Goal: Task Accomplishment & Management: Manage account settings

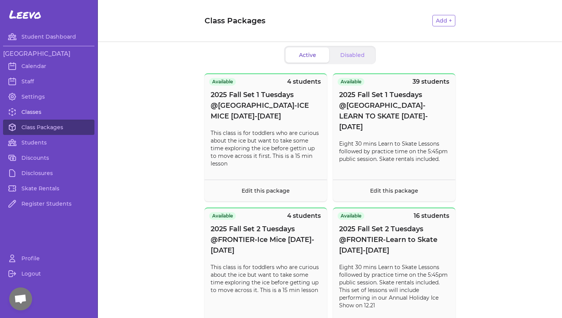
scroll to position [415, 0]
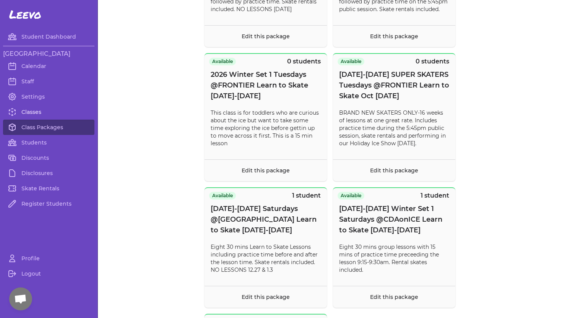
click at [31, 111] on link "Classes" at bounding box center [48, 111] width 91 height 15
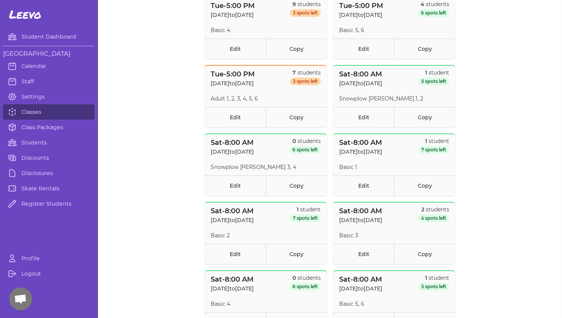
scroll to position [304, 0]
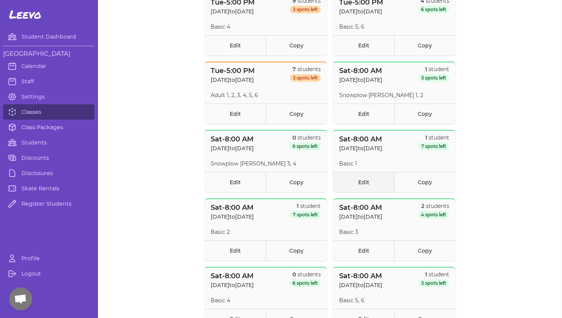
click at [359, 182] on link "Edit" at bounding box center [363, 182] width 61 height 20
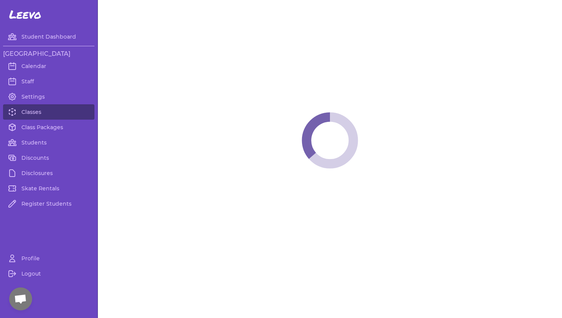
select select "6"
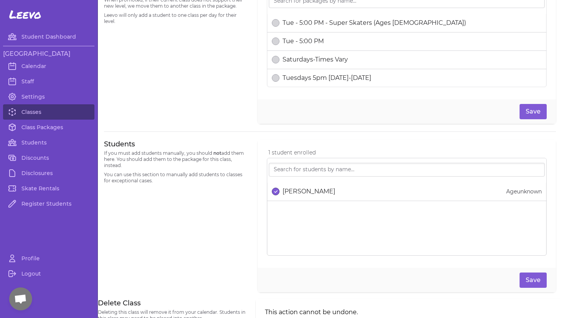
scroll to position [387, 0]
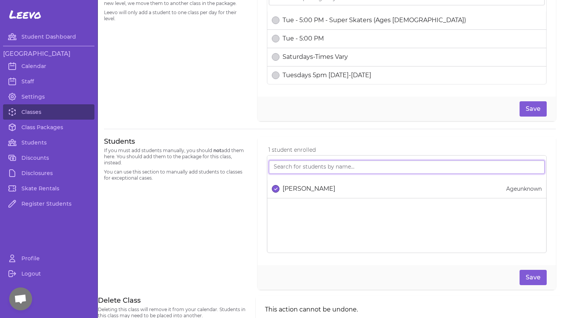
click at [287, 169] on input "search" at bounding box center [407, 167] width 276 height 14
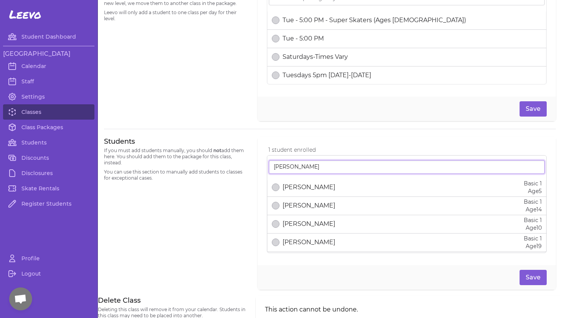
scroll to position [41, 0]
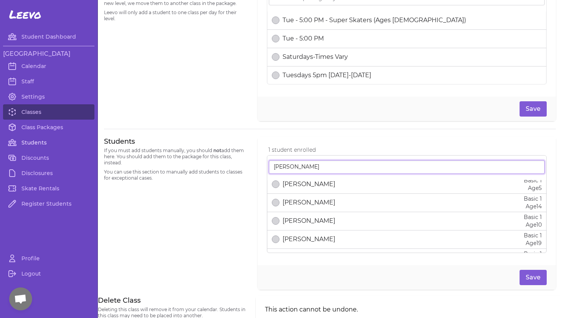
type input "[PERSON_NAME]"
click at [40, 142] on link "Students" at bounding box center [48, 142] width 91 height 15
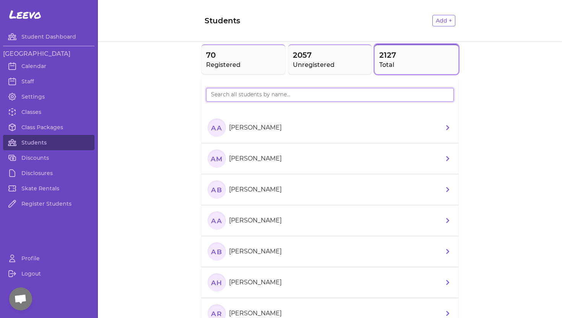
click at [315, 96] on input "search" at bounding box center [330, 95] width 248 height 14
type input "[PERSON_NAME]"
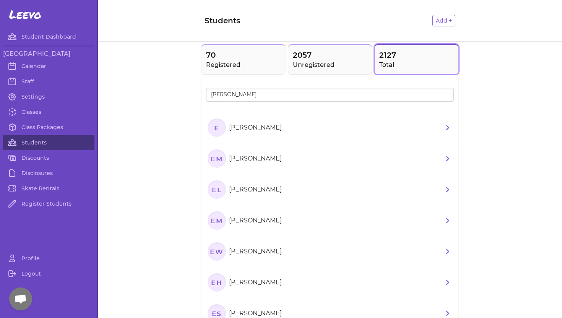
click at [249, 189] on p "[PERSON_NAME]" at bounding box center [255, 189] width 53 height 9
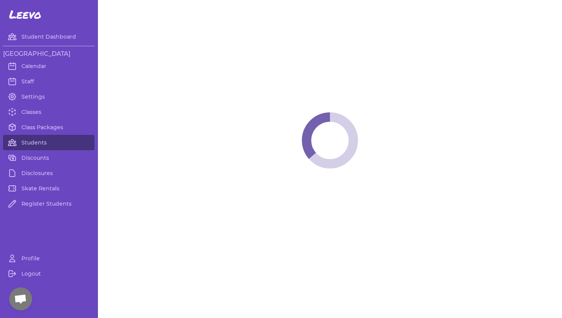
select select "WA"
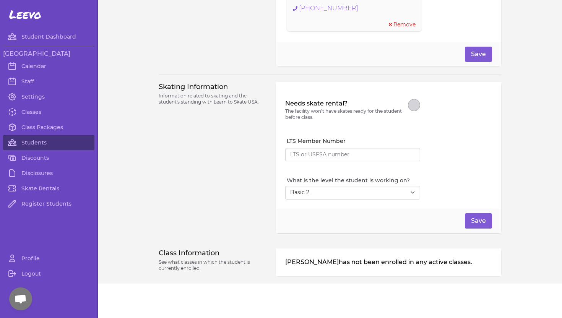
scroll to position [612, 0]
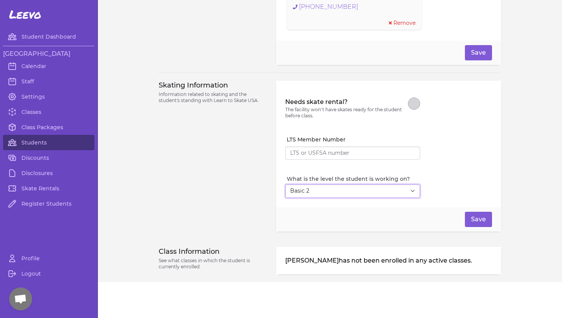
click at [411, 190] on select "Select Level I don't know Basic 1 Basic 2 Basic 3 Basic 4 Basic 5 Basic 6 Snowp…" at bounding box center [352, 191] width 135 height 14
select select "1"
click at [285, 184] on select "Select Level I don't know Basic 1 Basic 2 Basic 3 Basic 4 Basic 5 Basic 6 Snowp…" at bounding box center [352, 191] width 135 height 14
click at [472, 217] on button "Save" at bounding box center [478, 219] width 27 height 15
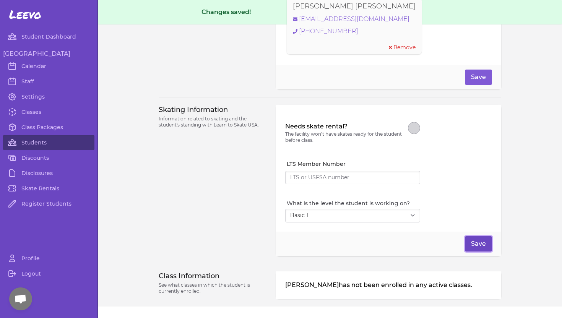
scroll to position [636, 0]
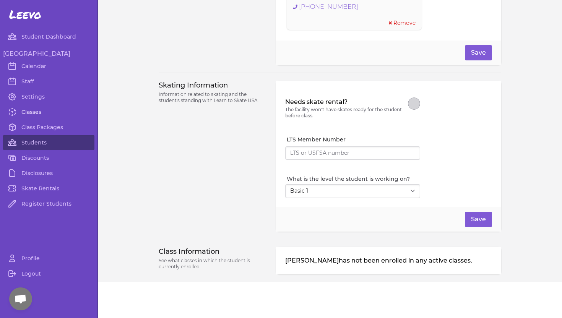
click at [34, 112] on link "Classes" at bounding box center [48, 111] width 91 height 15
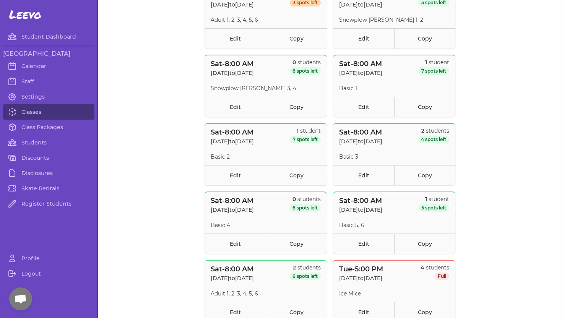
scroll to position [361, 0]
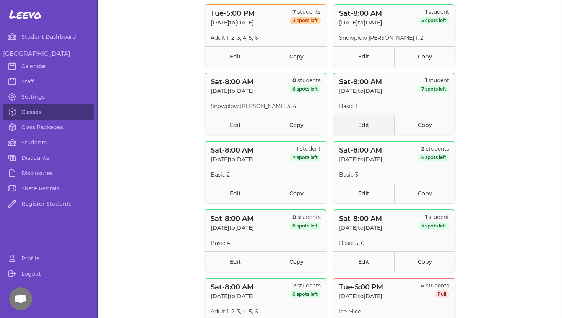
click at [363, 125] on link "Edit" at bounding box center [363, 125] width 61 height 20
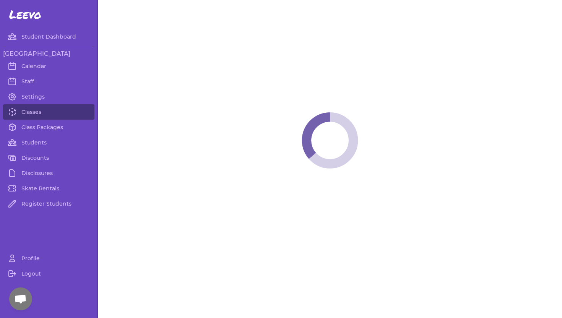
select select "6"
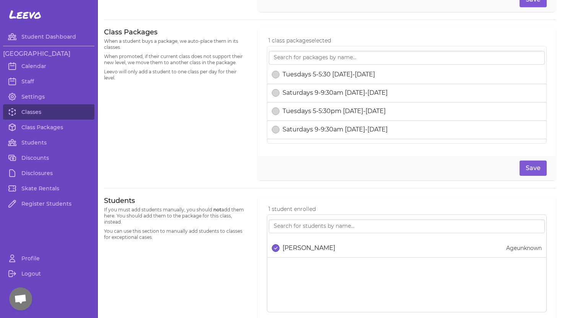
scroll to position [332, 0]
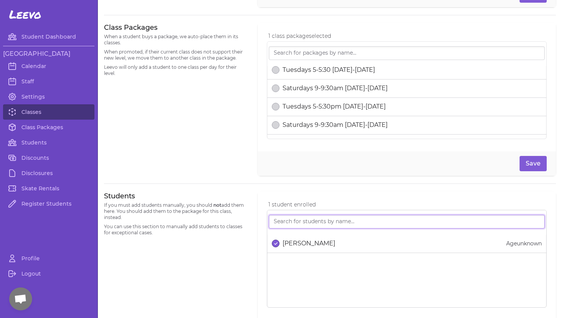
click at [292, 219] on input "search" at bounding box center [407, 222] width 276 height 14
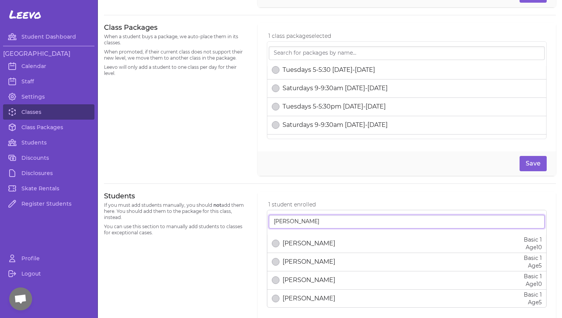
type input "[PERSON_NAME]"
click at [285, 264] on p "[PERSON_NAME]" at bounding box center [308, 261] width 53 height 9
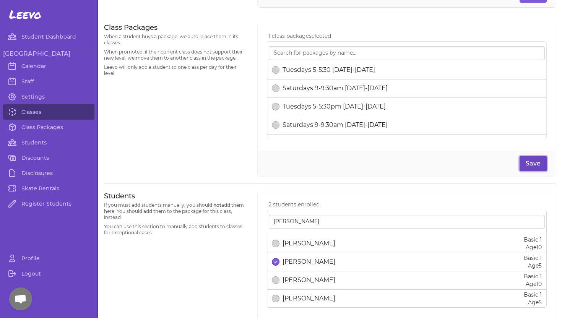
click at [528, 162] on button "Save" at bounding box center [532, 163] width 27 height 15
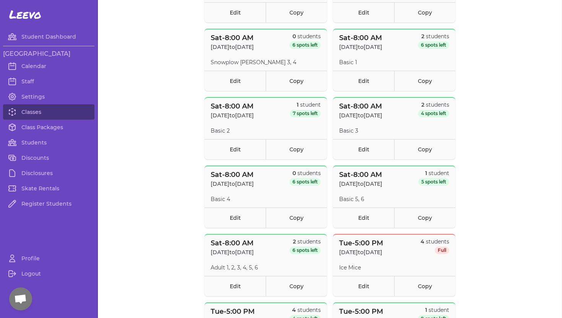
scroll to position [402, 0]
